Goal: Task Accomplishment & Management: Use online tool/utility

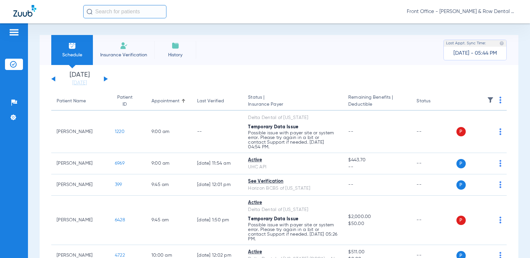
click at [98, 11] on input "text" at bounding box center [124, 11] width 83 height 13
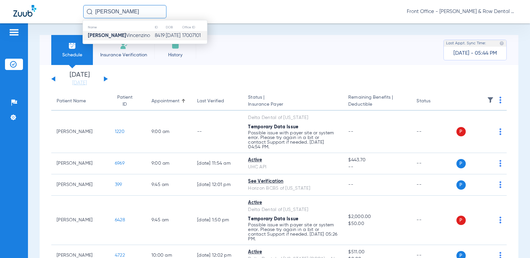
type input "[PERSON_NAME]"
click at [105, 37] on strong "[PERSON_NAME]" at bounding box center [107, 35] width 38 height 5
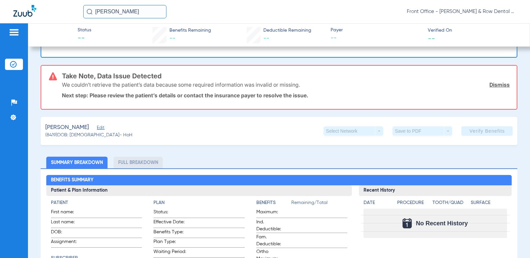
scroll to position [133, 0]
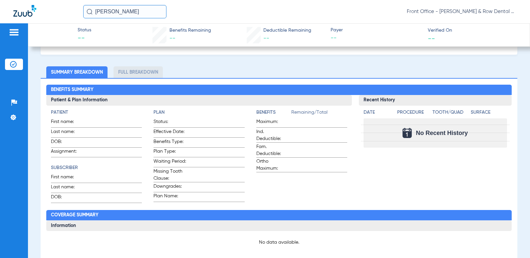
click at [137, 11] on input "[PERSON_NAME]" at bounding box center [124, 11] width 83 height 13
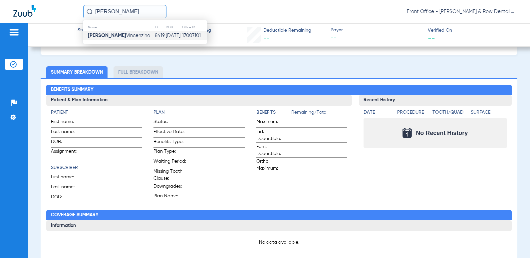
click at [129, 36] on span "[PERSON_NAME]" at bounding box center [119, 35] width 62 height 5
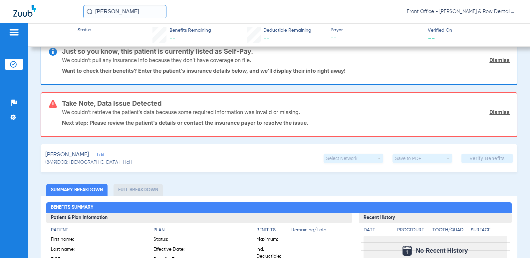
scroll to position [0, 0]
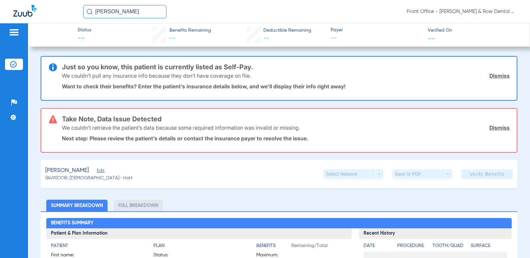
click at [490, 77] on link "Dismiss" at bounding box center [500, 75] width 20 height 7
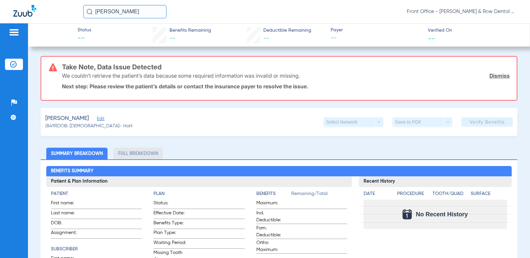
click at [472, 119] on app-verify-button "Verify Benefits" at bounding box center [487, 121] width 51 height 9
click at [103, 117] on span "Edit" at bounding box center [100, 119] width 6 height 6
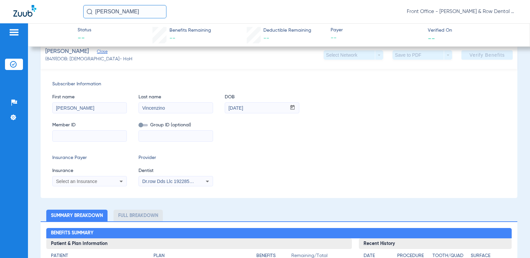
scroll to position [100, 0]
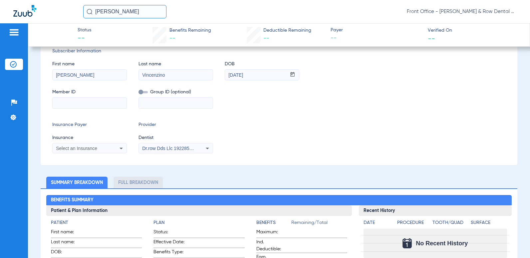
click at [70, 102] on input at bounding box center [90, 103] width 74 height 11
type input "155789676"
click at [87, 148] on span "Select an Insurance" at bounding box center [76, 148] width 41 height 5
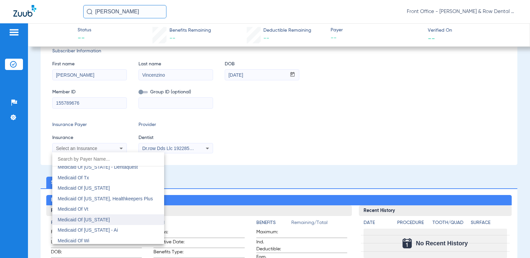
scroll to position [3264, 0]
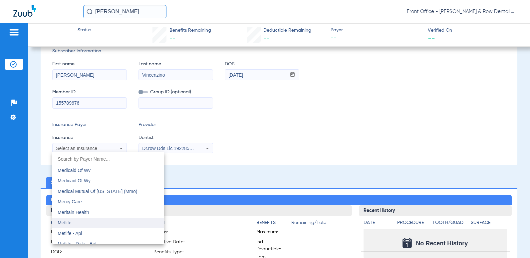
click at [71, 223] on span "Metlife" at bounding box center [65, 222] width 14 height 5
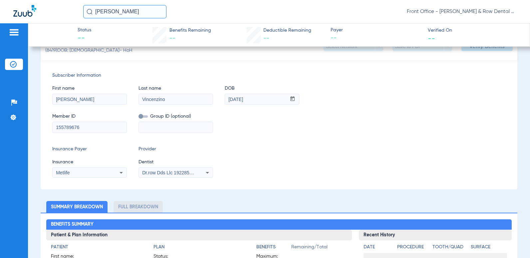
scroll to position [0, 0]
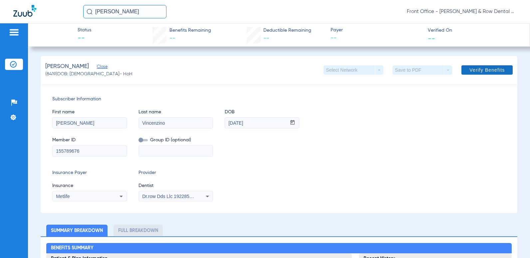
click at [466, 74] on span at bounding box center [487, 70] width 51 height 16
